Goal: Book appointment/travel/reservation

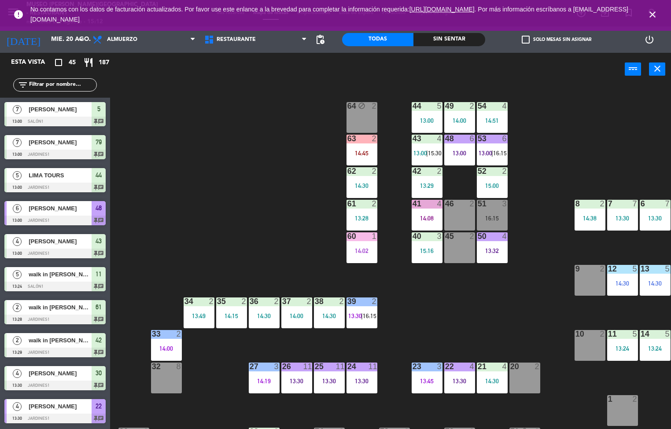
click at [294, 213] on div "44 5 13:00 49 2 14:00 54 4 14:51 64 block 2 48 6 13:00 53 6 13:00 | 16:15 63 2 …" at bounding box center [394, 257] width 554 height 343
click at [491, 105] on div at bounding box center [491, 106] width 15 height 8
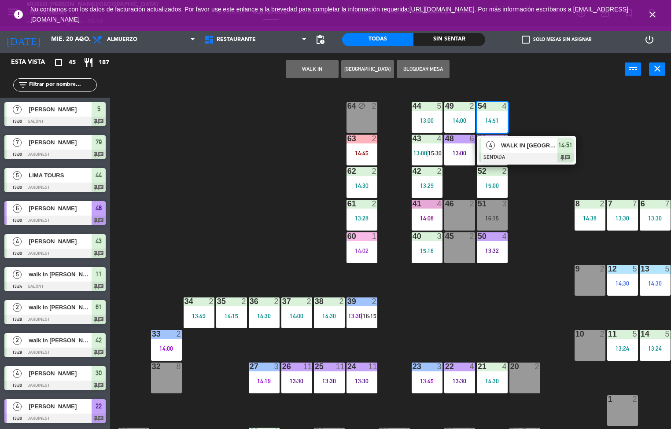
click at [257, 246] on div "44 5 13:00 49 2 14:00 54 4 14:51 4 WALK IN [GEOGRAPHIC_DATA] SENTADA 14:51 chat…" at bounding box center [394, 257] width 554 height 343
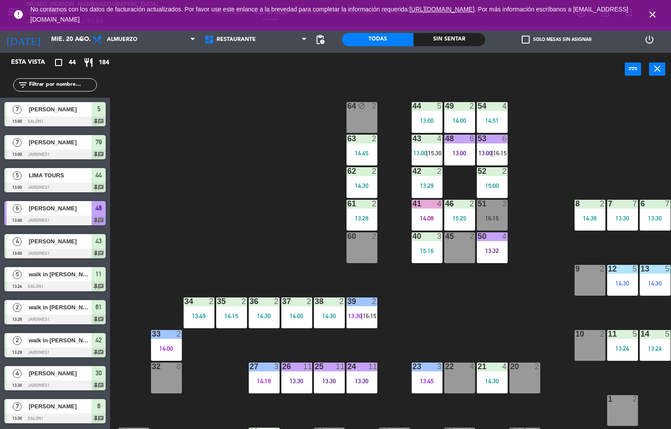
click at [297, 230] on div "44 5 13:00 49 2 14:00 54 4 14:51 64 block 2 48 6 13:00 53 6 13:00 | 16:15 63 2 …" at bounding box center [394, 257] width 554 height 343
click at [418, 121] on div "13:00" at bounding box center [426, 120] width 31 height 6
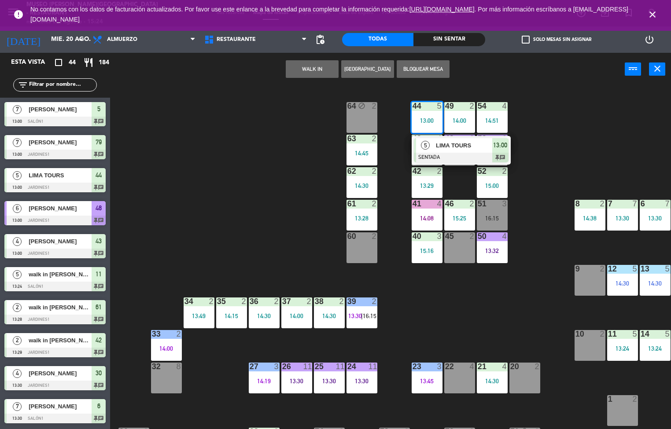
click at [457, 143] on span "LIMA TOURS" at bounding box center [464, 145] width 56 height 9
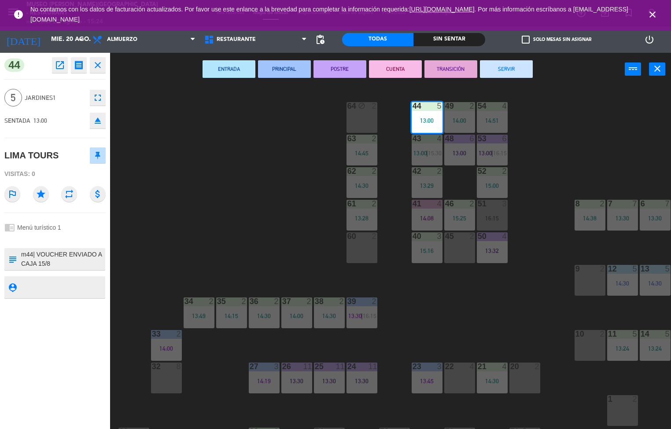
click at [63, 255] on textarea at bounding box center [62, 259] width 84 height 18
click at [56, 66] on icon "open_in_new" at bounding box center [60, 65] width 11 height 11
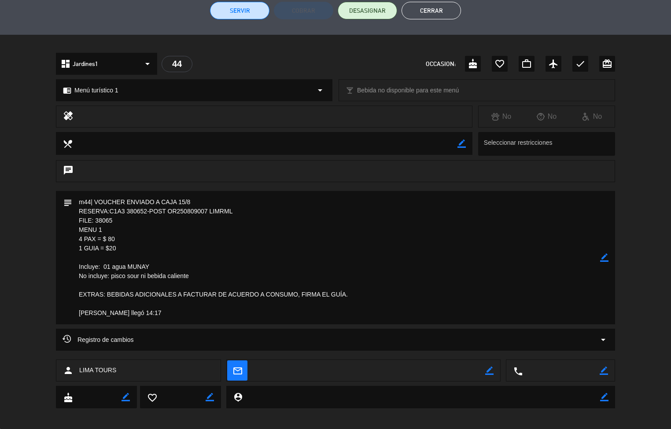
scroll to position [231, 0]
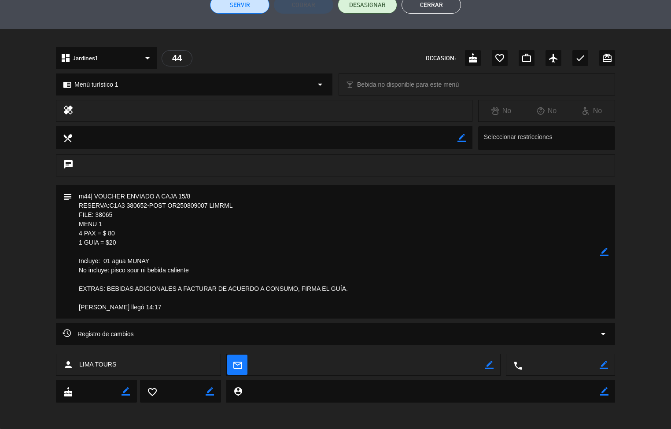
click at [435, 8] on button "Cerrar" at bounding box center [430, 5] width 59 height 18
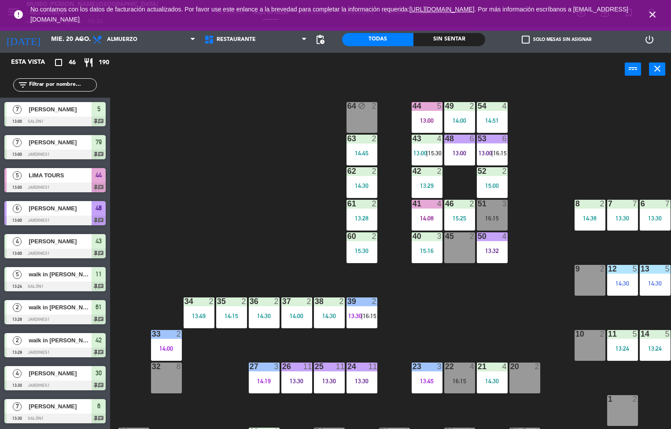
click at [272, 234] on div "44 5 13:00 49 2 14:00 54 4 14:51 64 block 2 48 6 13:00 53 6 13:00 | 16:15 63 2 …" at bounding box center [394, 257] width 554 height 343
click at [456, 119] on div "14:00" at bounding box center [459, 120] width 31 height 6
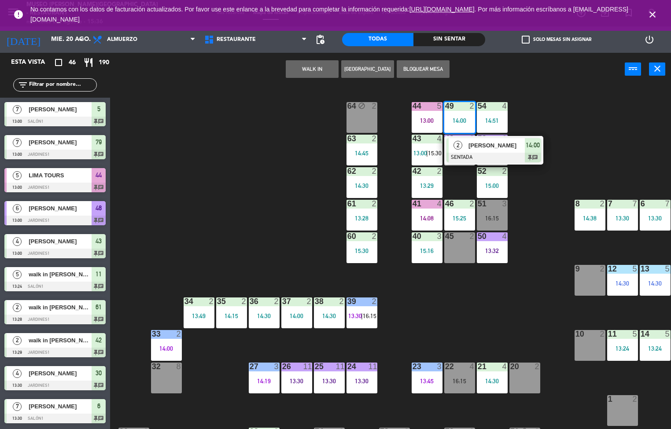
click at [476, 154] on div at bounding box center [493, 158] width 95 height 10
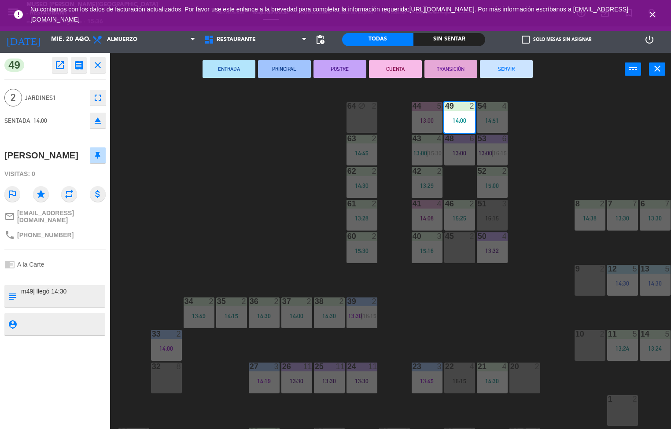
click at [232, 399] on div "44 5 13:00 49 2 14:00 54 4 14:51 64 block 2 48 6 13:00 53 6 13:00 | 16:15 63 2 …" at bounding box center [394, 257] width 554 height 343
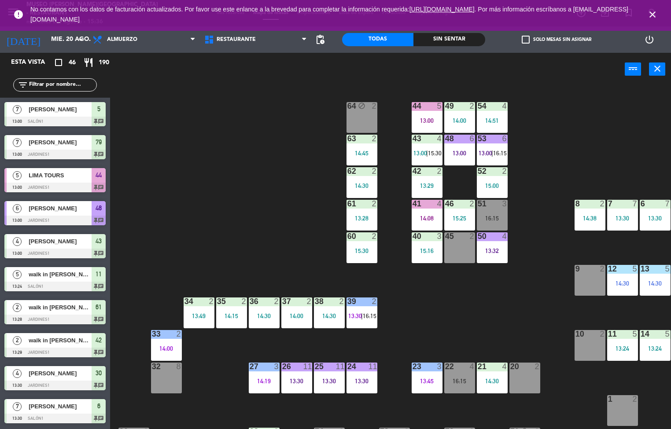
scroll to position [0, 0]
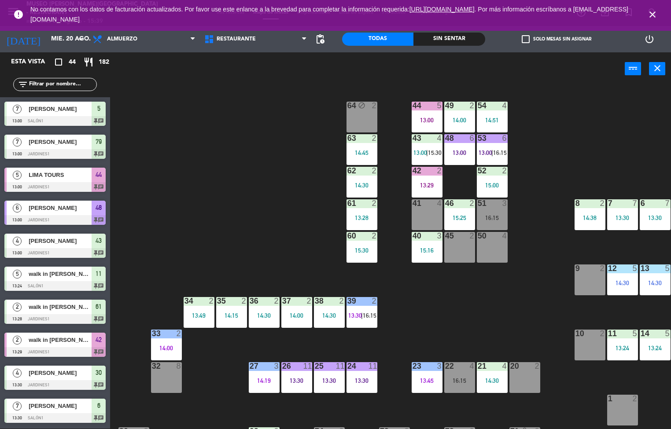
click at [360, 383] on div "13:30" at bounding box center [361, 381] width 31 height 6
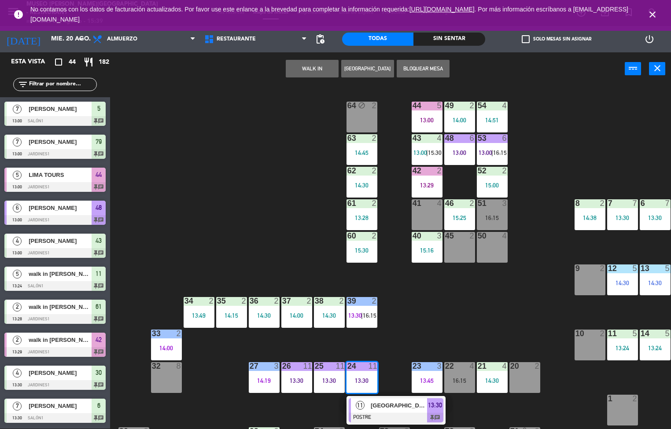
click at [366, 408] on div "11" at bounding box center [360, 405] width 19 height 15
